Goal: Navigation & Orientation: Find specific page/section

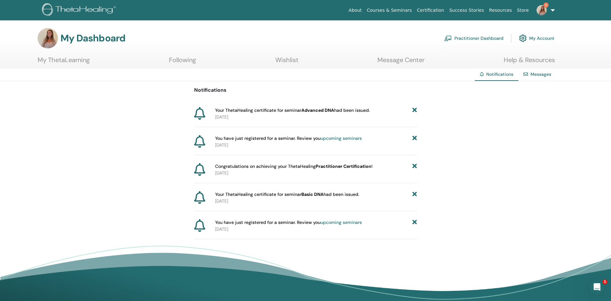
click at [498, 39] on link "Practitioner Dashboard" at bounding box center [473, 38] width 59 height 14
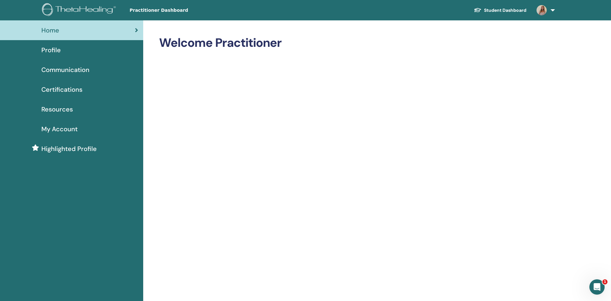
click at [59, 48] on span "Profile" at bounding box center [50, 50] width 19 height 10
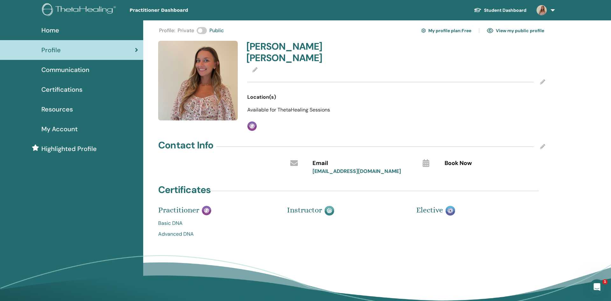
click at [523, 32] on link "View my public profile" at bounding box center [515, 30] width 57 height 10
